Goal: Navigation & Orientation: Go to known website

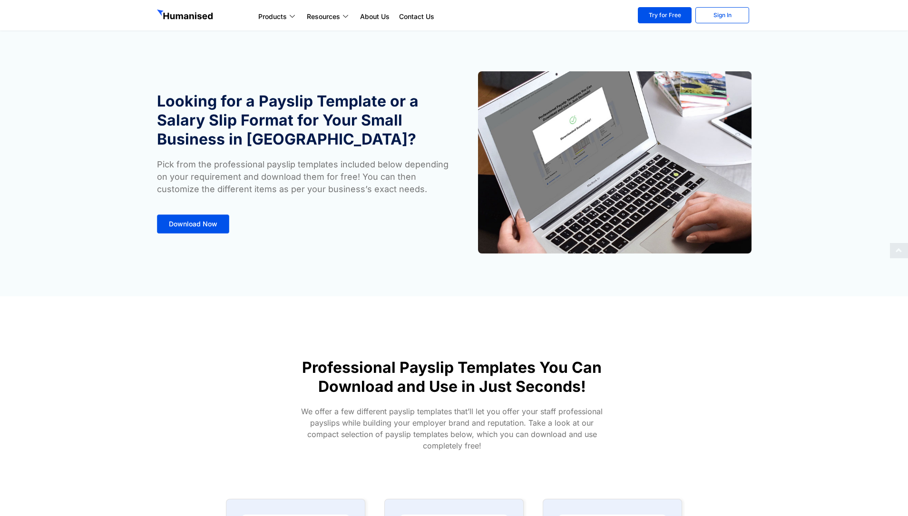
scroll to position [395, 0]
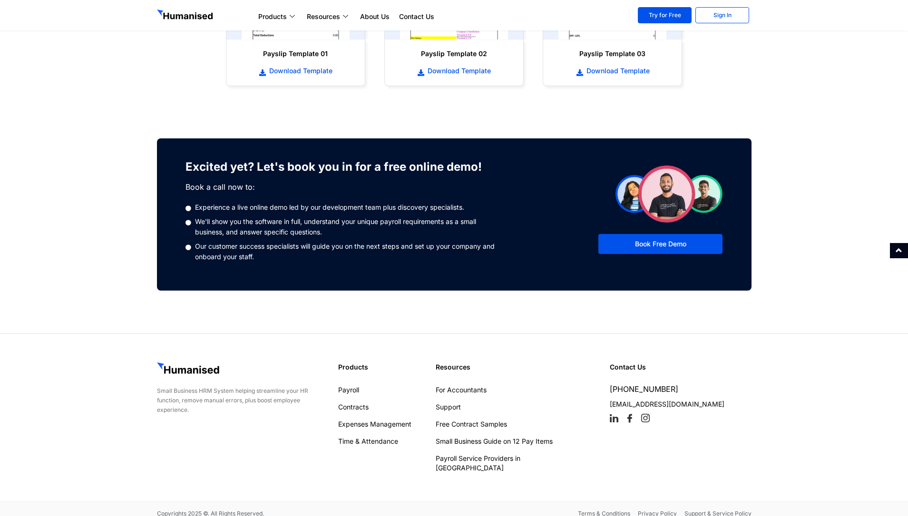
click at [899, 250] on span at bounding box center [898, 250] width 7 height 7
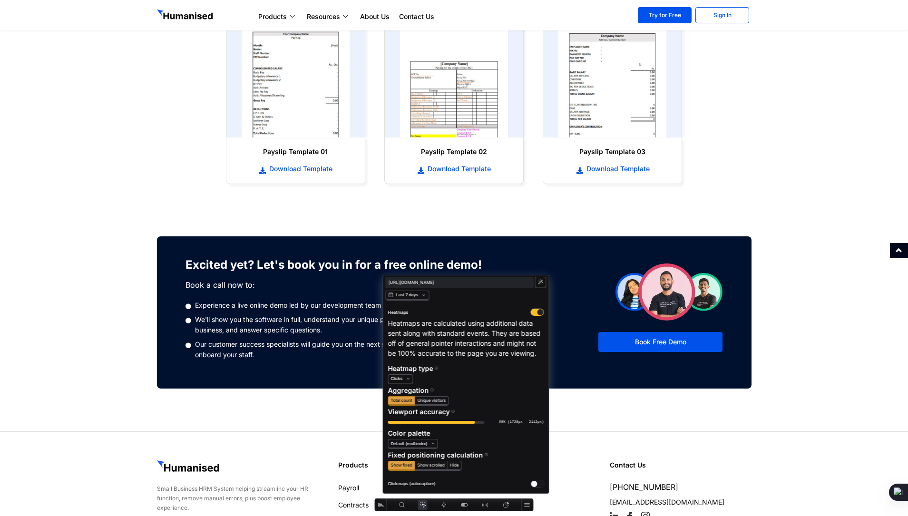
scroll to position [594, 0]
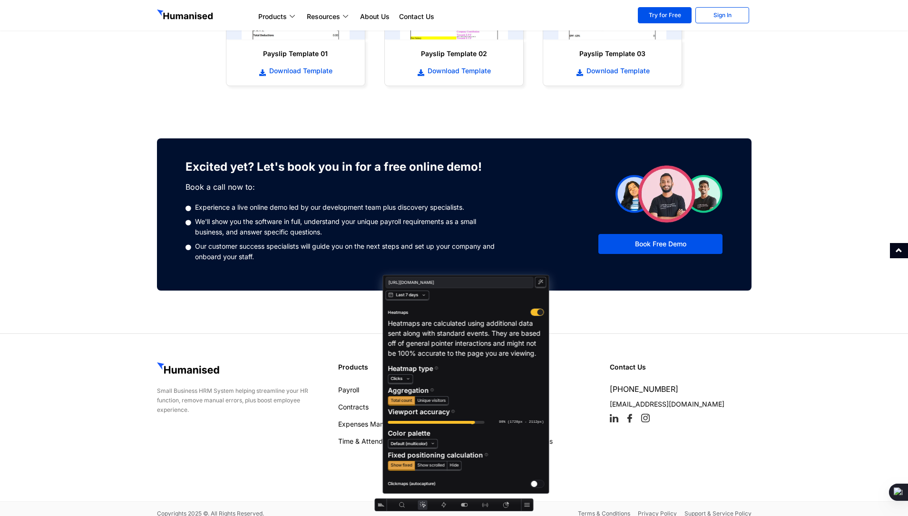
click at [422, 506] on icon "Heatmap" at bounding box center [422, 504] width 7 height 7
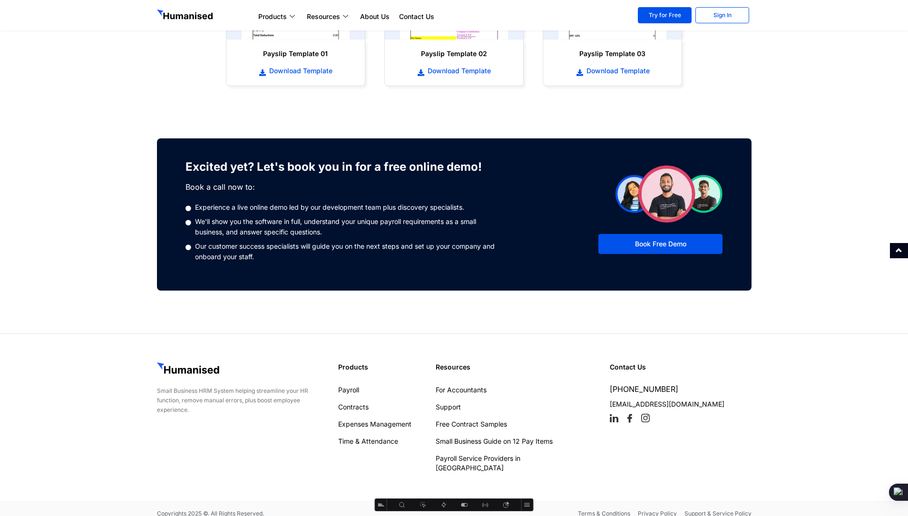
scroll to position [409, 0]
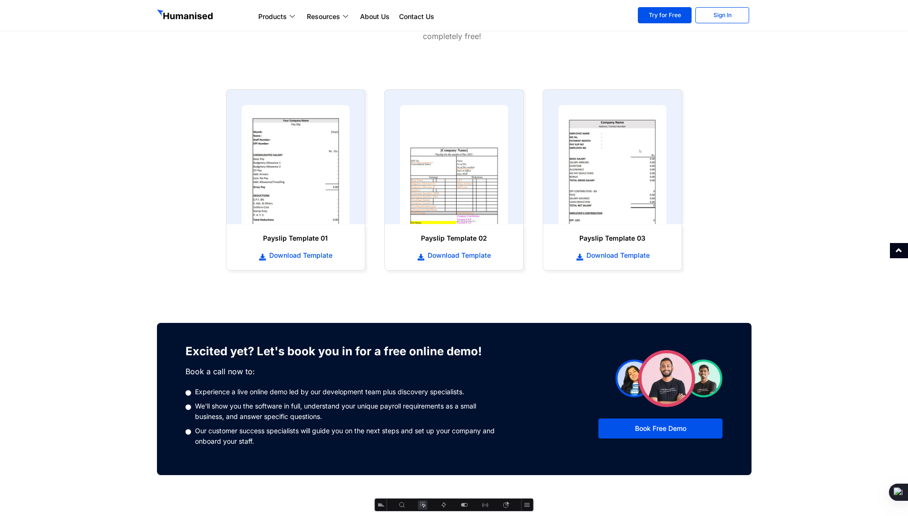
click at [423, 505] on icon "Heatmap" at bounding box center [422, 504] width 7 height 7
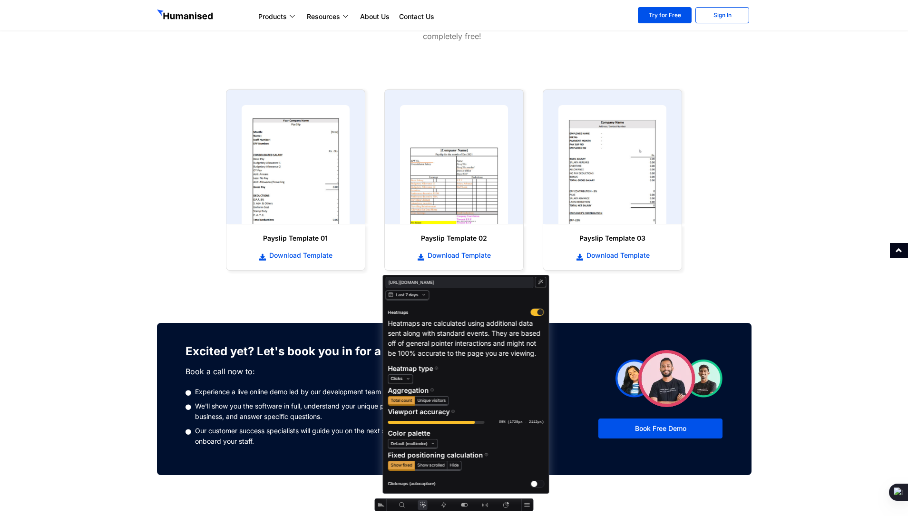
click at [425, 296] on icon "button" at bounding box center [424, 295] width 6 height 6
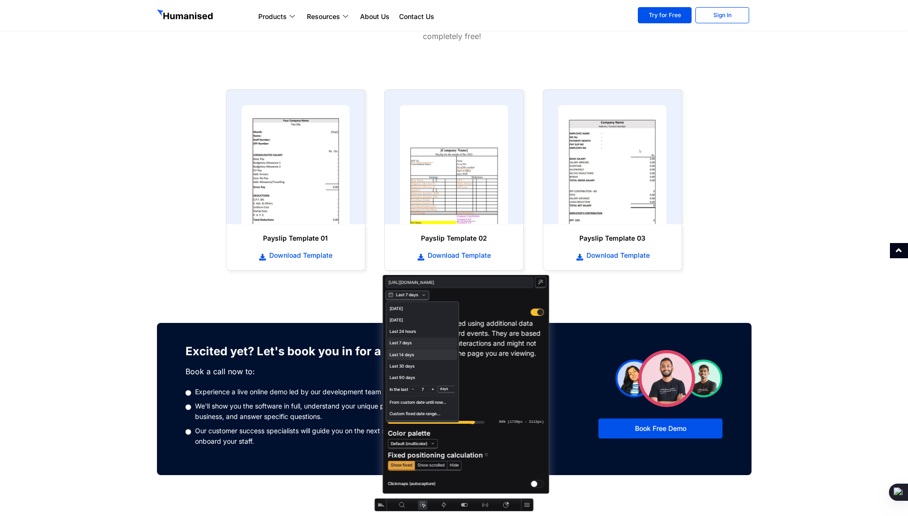
click at [417, 357] on span "Last 14 days" at bounding box center [422, 354] width 70 height 11
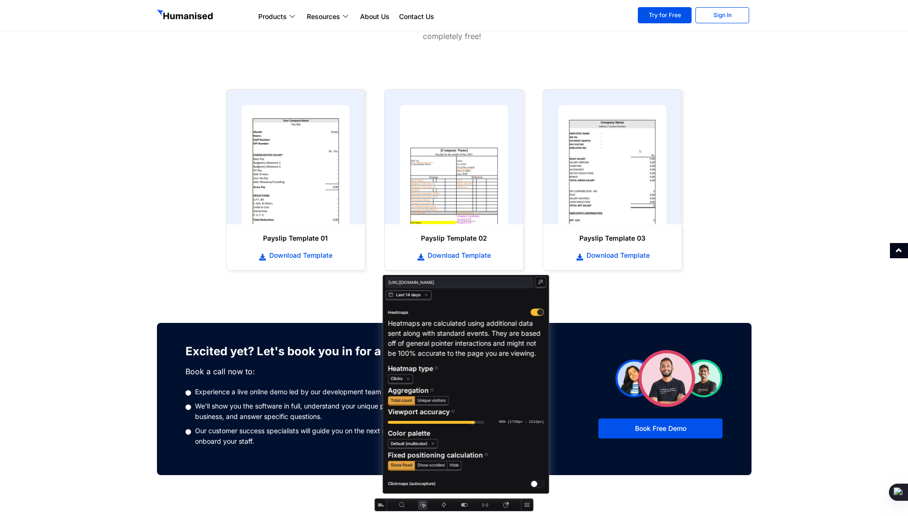
click at [415, 296] on span "Last 14 days" at bounding box center [408, 294] width 25 height 5
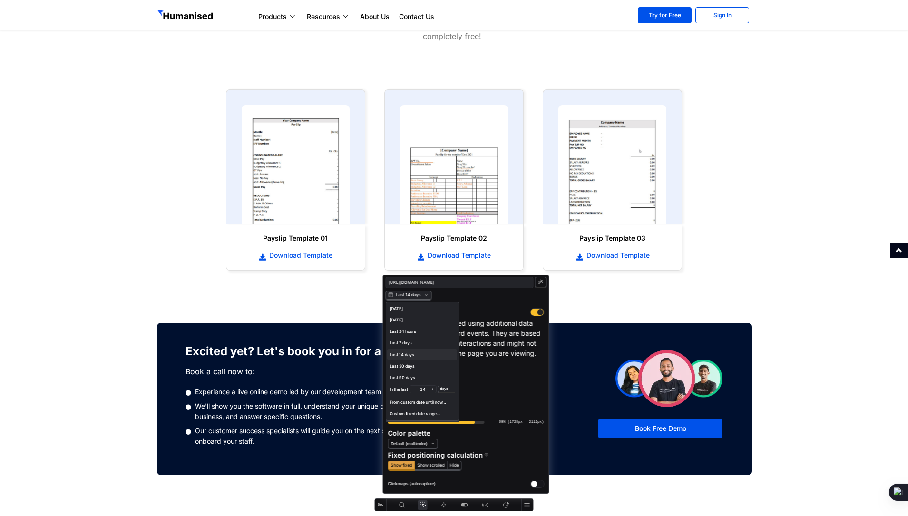
click at [406, 366] on span "Last 30 days" at bounding box center [421, 366] width 65 height 5
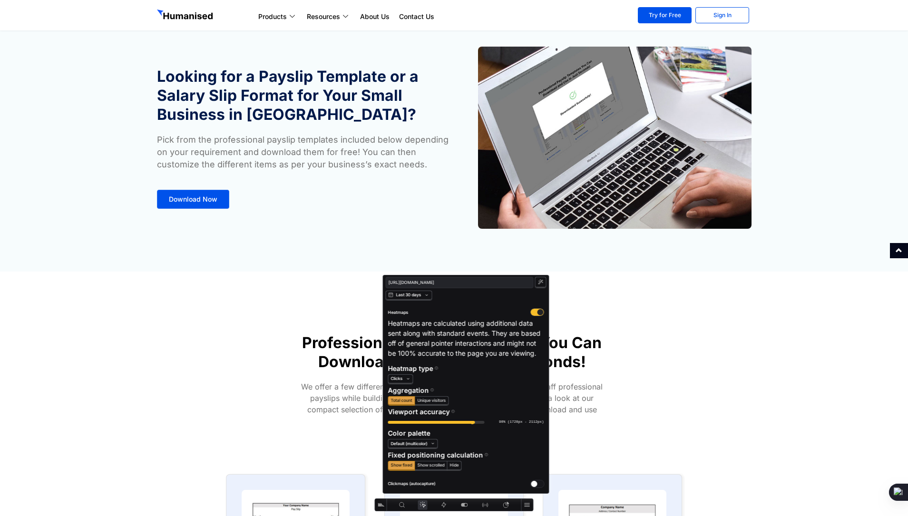
scroll to position [0, 0]
